Goal: Find specific page/section: Find specific page/section

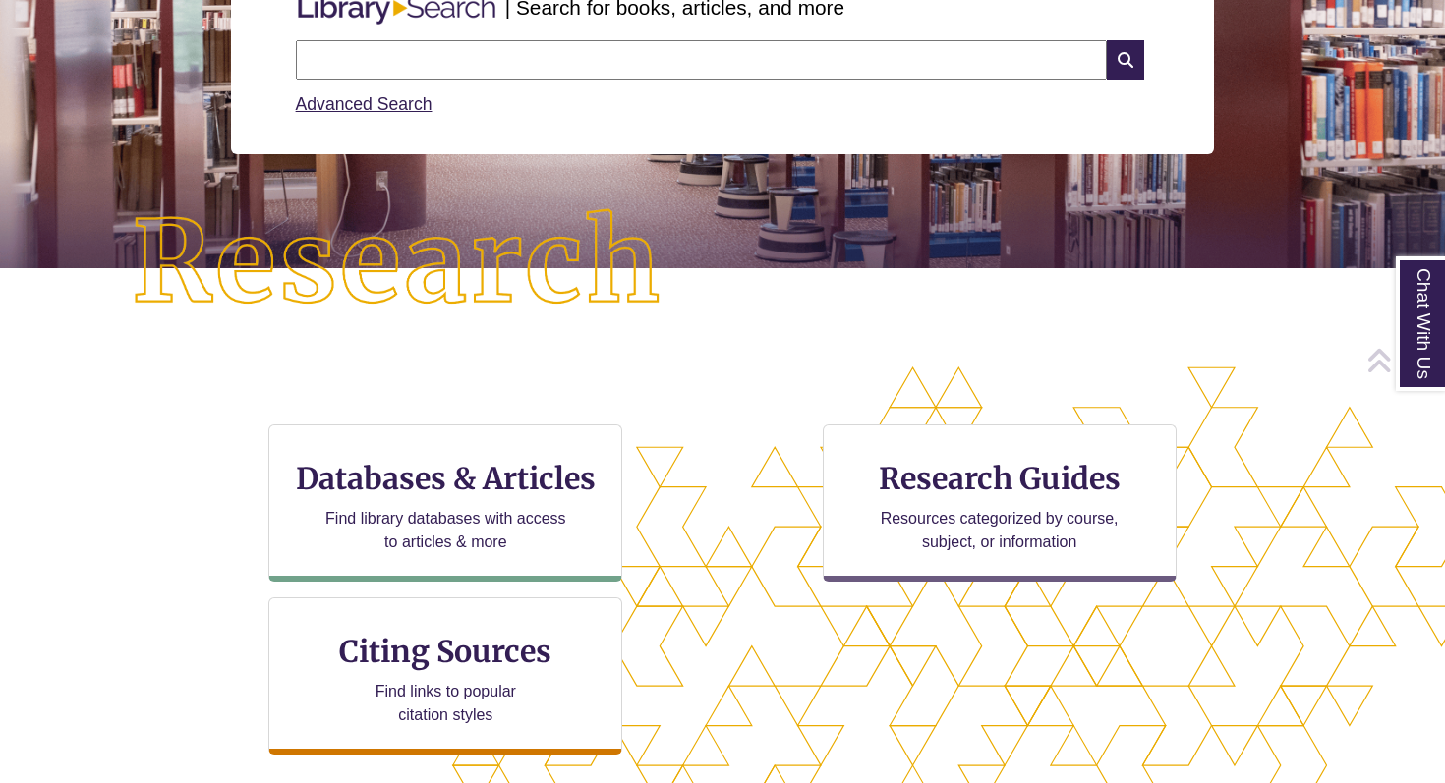
scroll to position [321, 0]
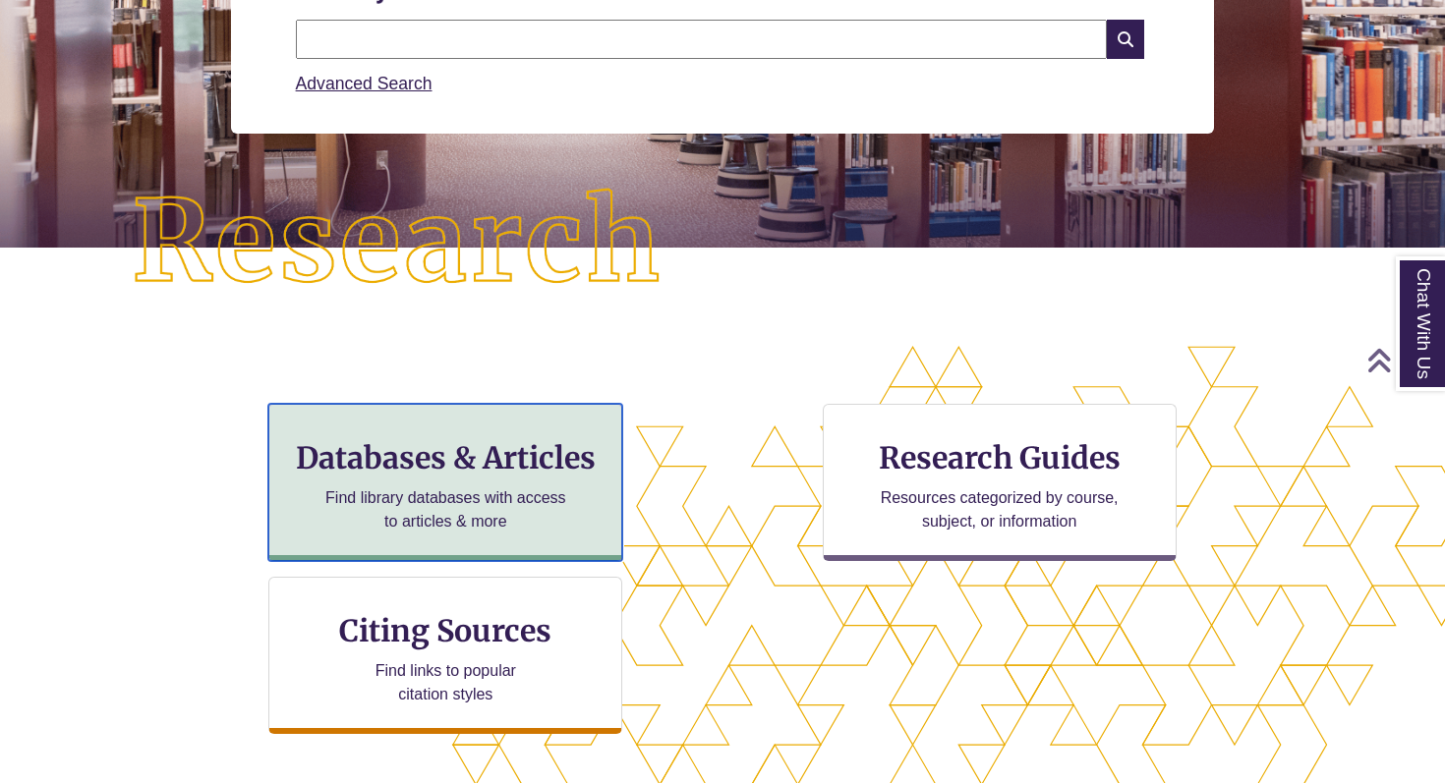
click at [477, 478] on div "Databases & Articles Find library databases with access to articles & more" at bounding box center [445, 482] width 354 height 157
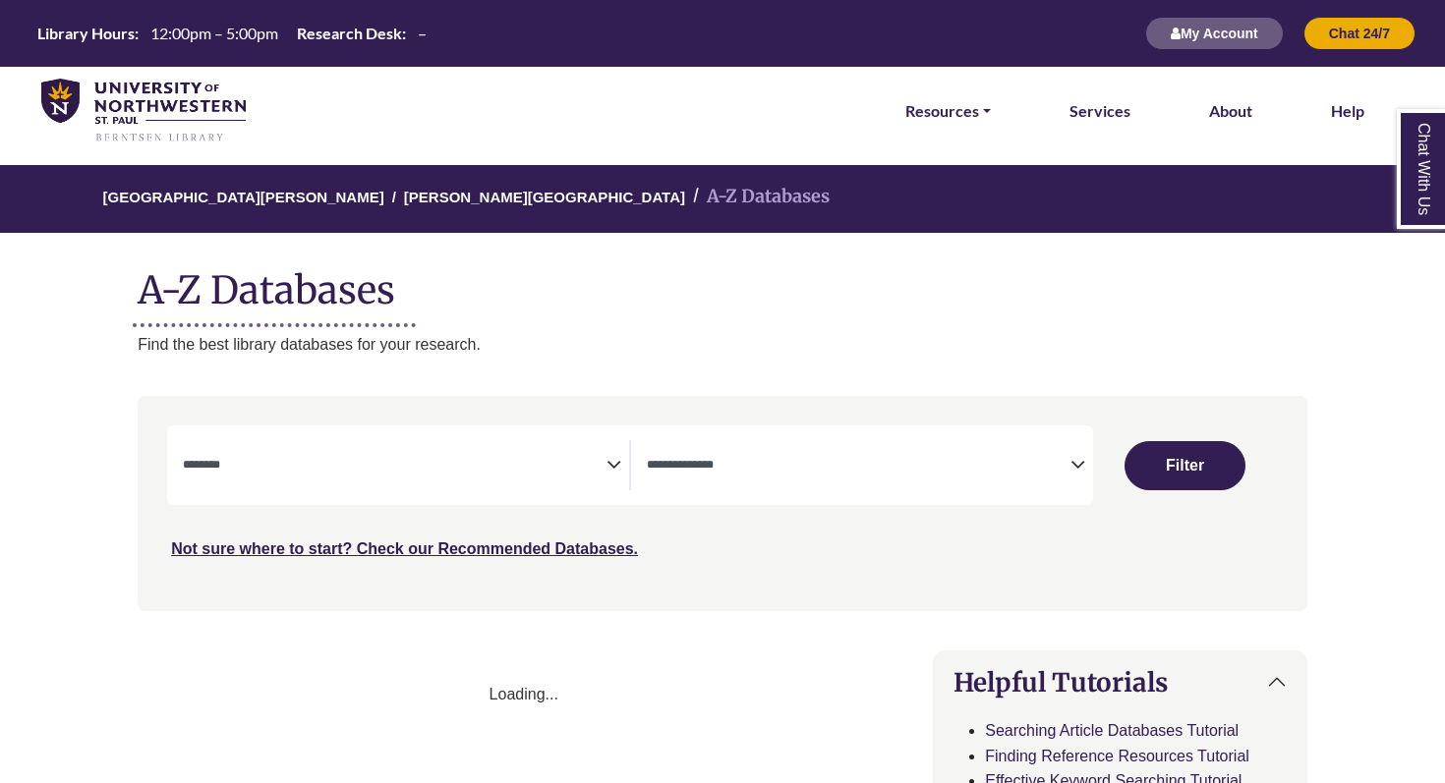
select select "Database Subject Filter"
select select "Database Types Filter"
select select "Database Subject Filter"
select select "Database Types Filter"
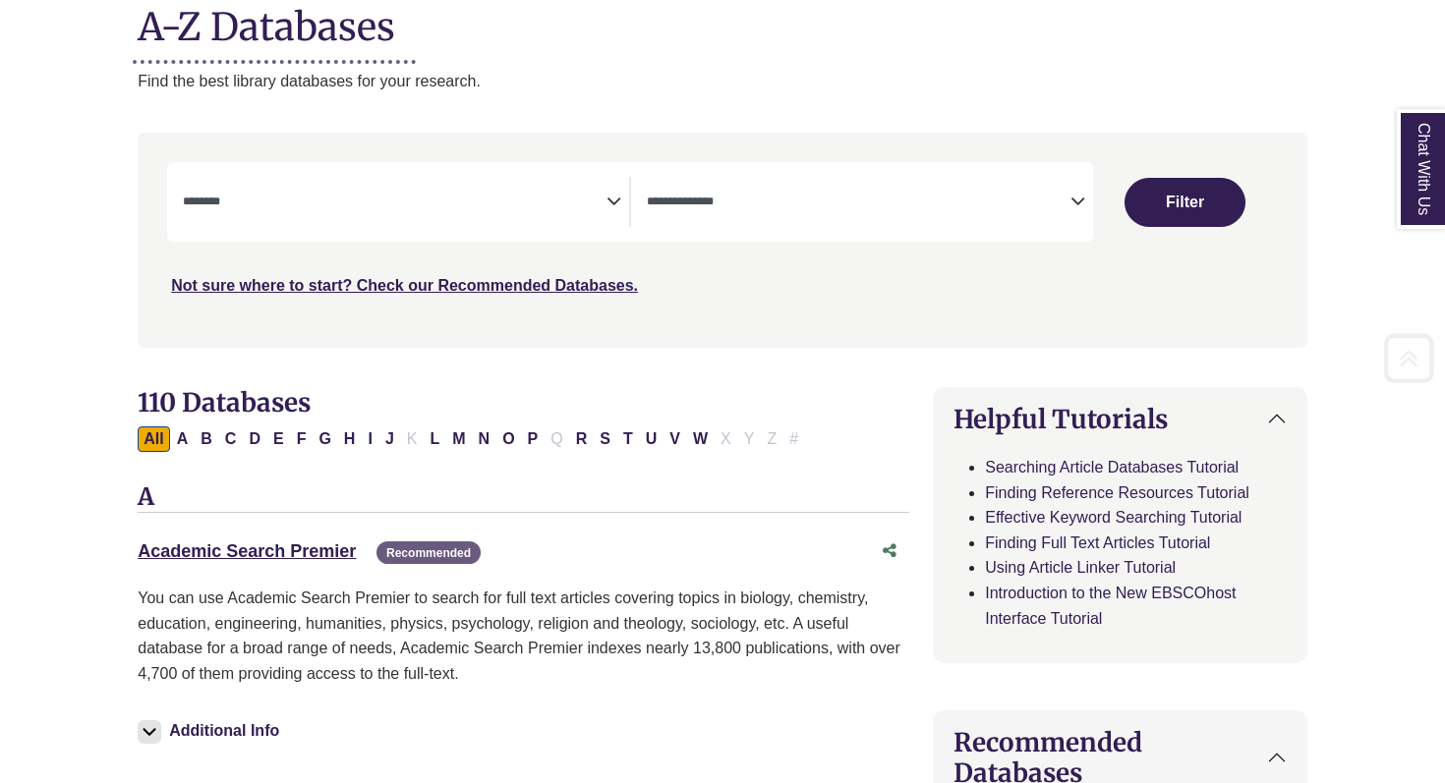
scroll to position [272, 0]
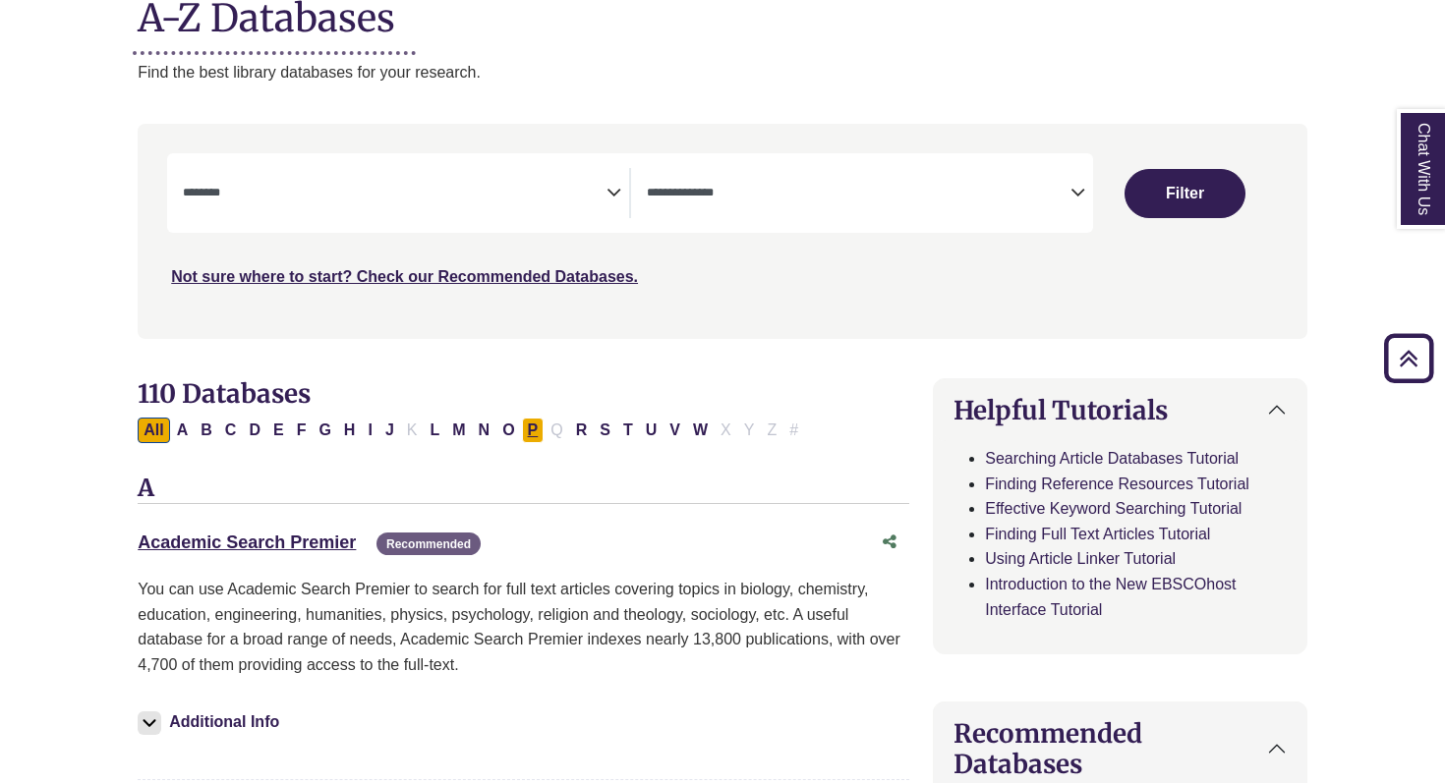
click at [530, 432] on button "P" at bounding box center [533, 431] width 23 height 26
select select "Database Subject Filter"
select select "Database Types Filter"
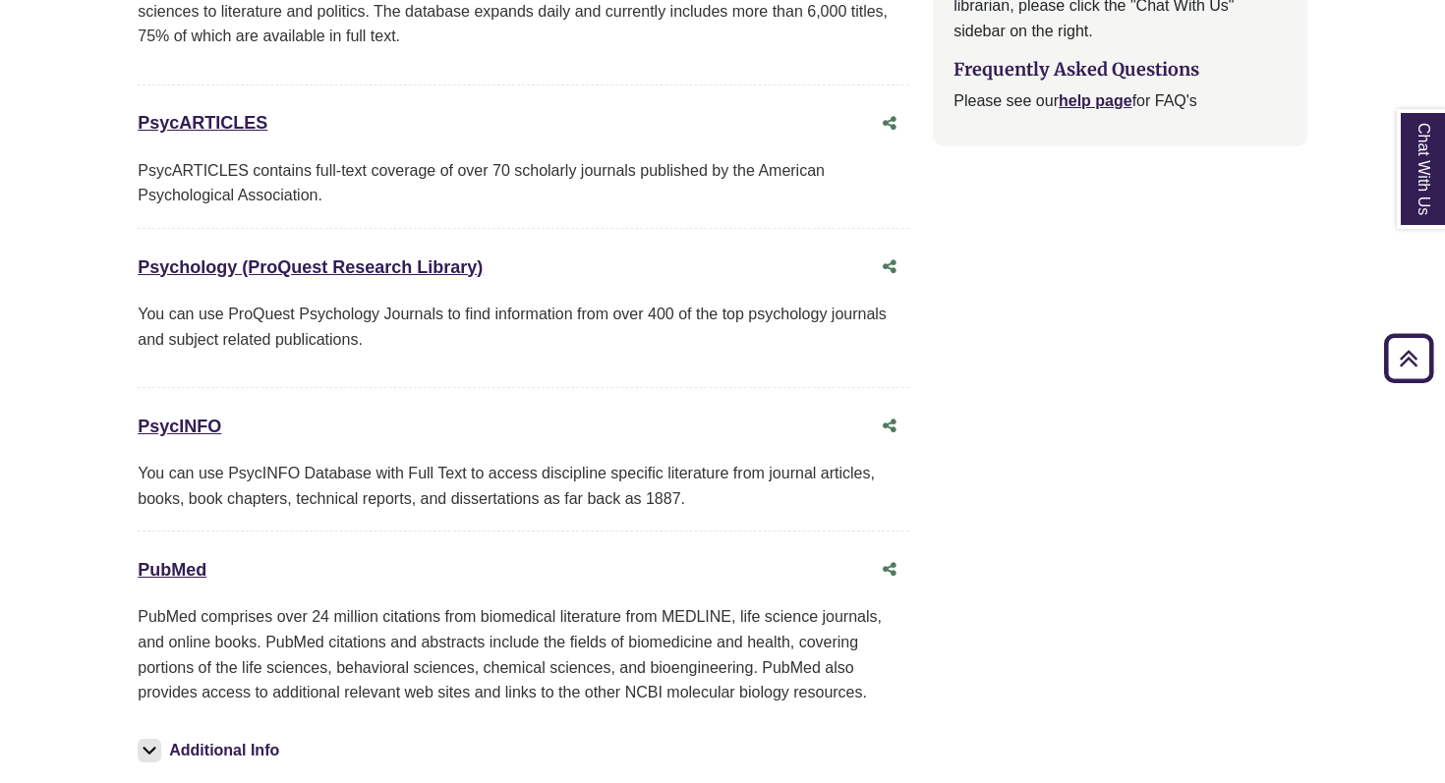
scroll to position [2471, 0]
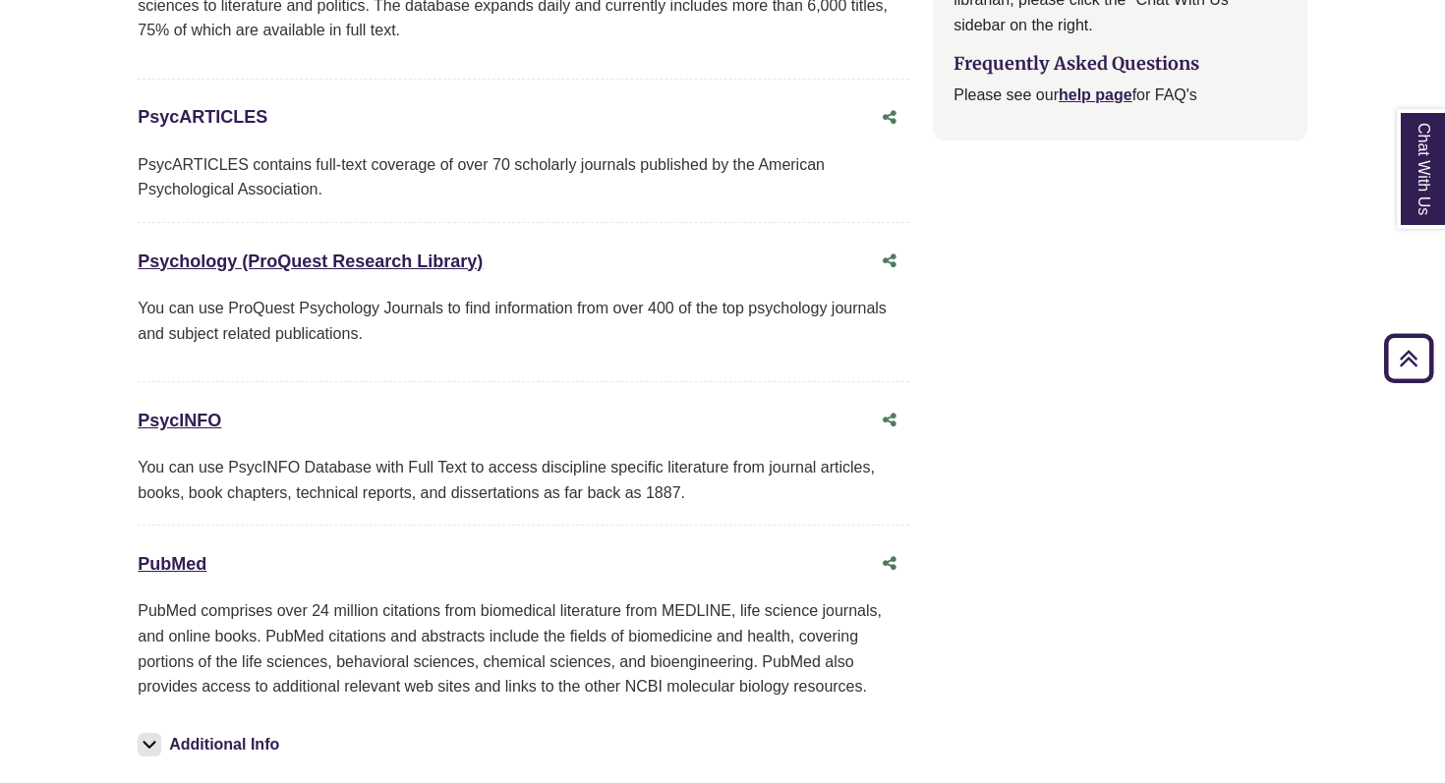
click at [194, 113] on link "PsycARTICLES This link opens in a new window" at bounding box center [203, 117] width 130 height 20
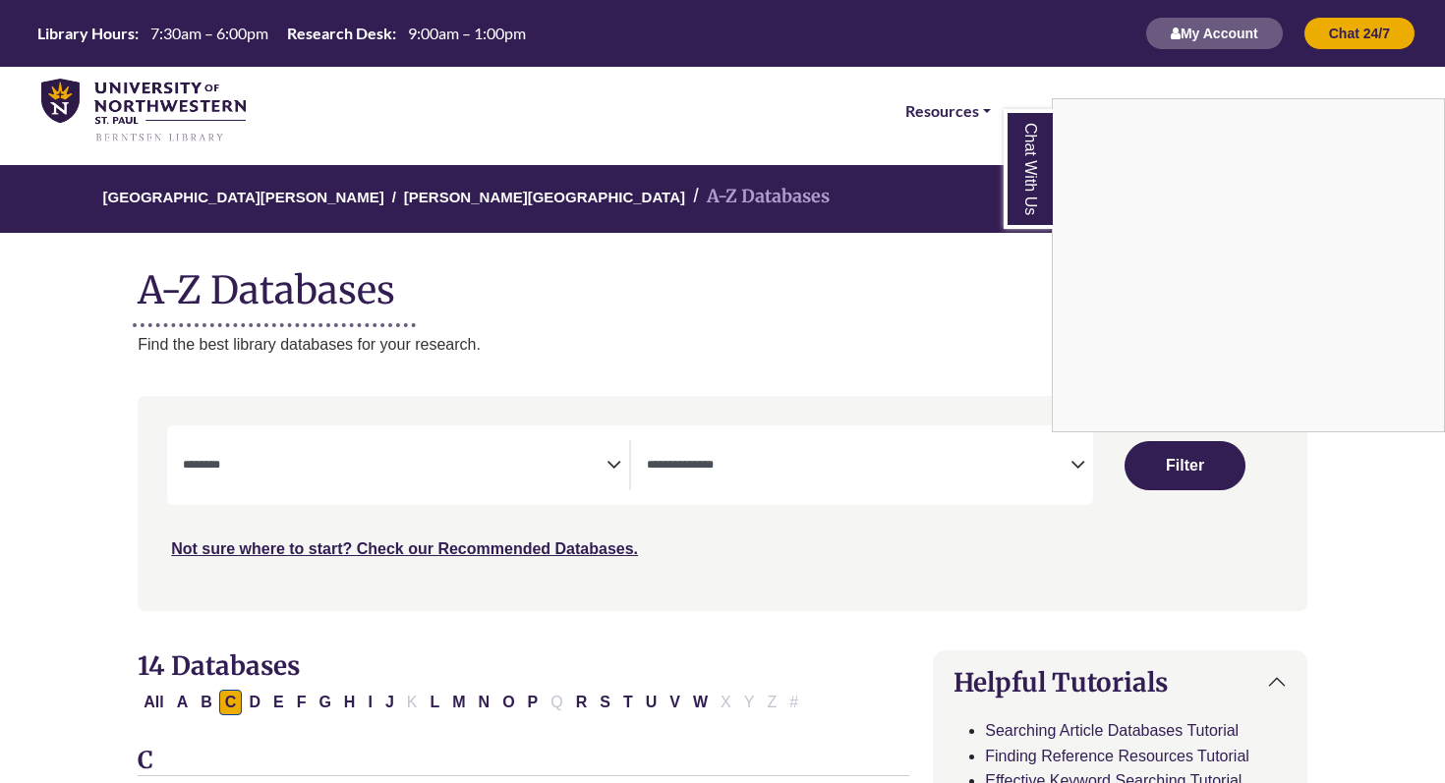
select select "Database Subject Filter"
select select "Database Types Filter"
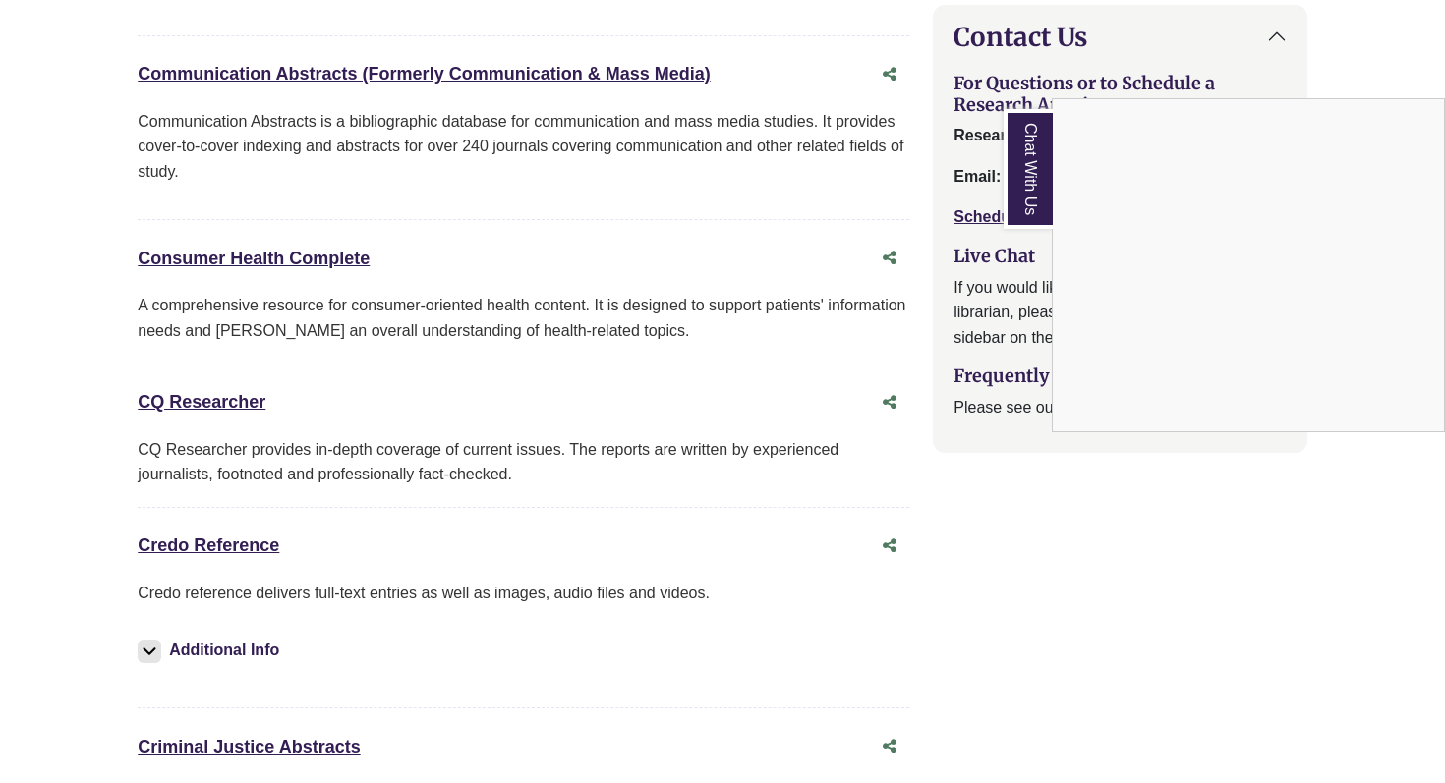
scroll to position [2191, 0]
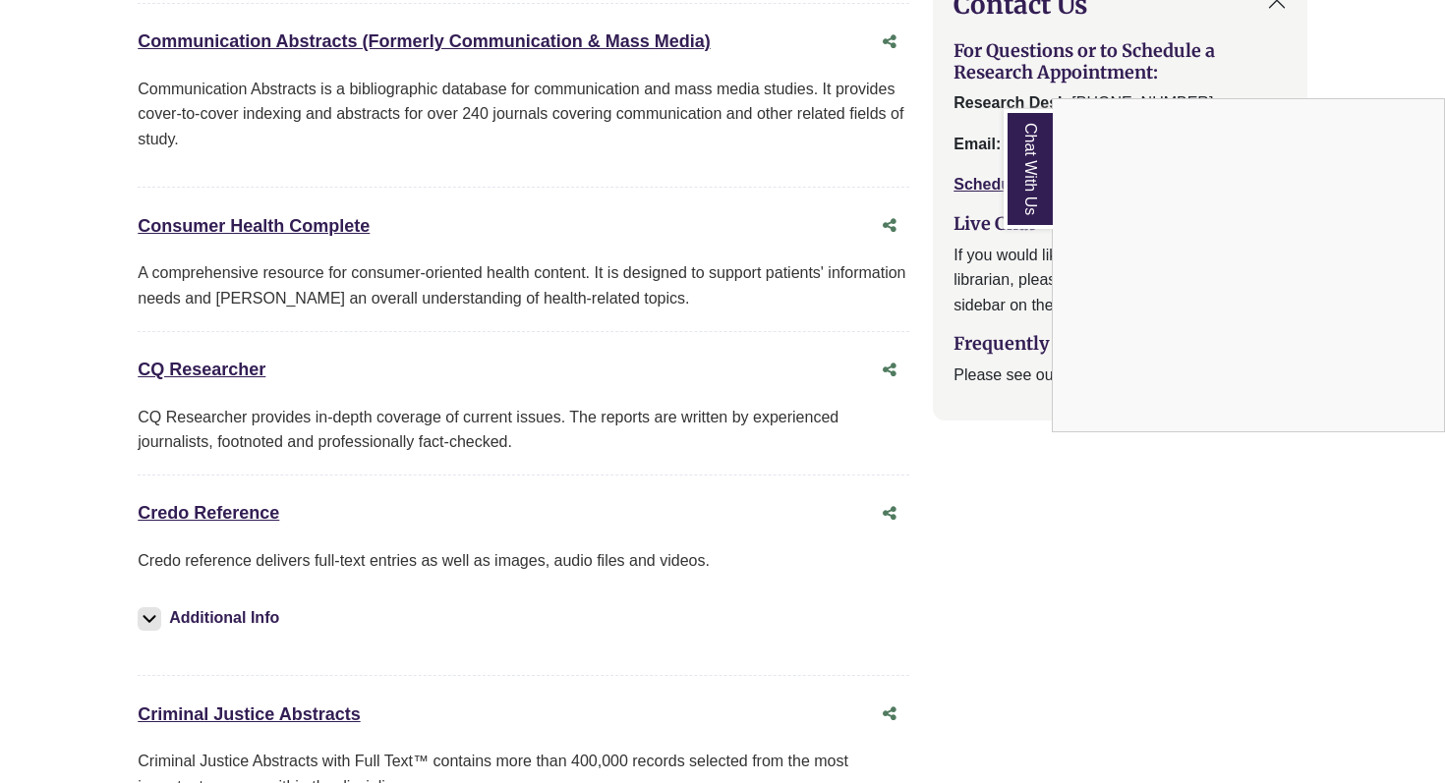
click at [887, 155] on div "Chat With Us" at bounding box center [722, 391] width 1445 height 783
